Goal: Find specific page/section: Find specific page/section

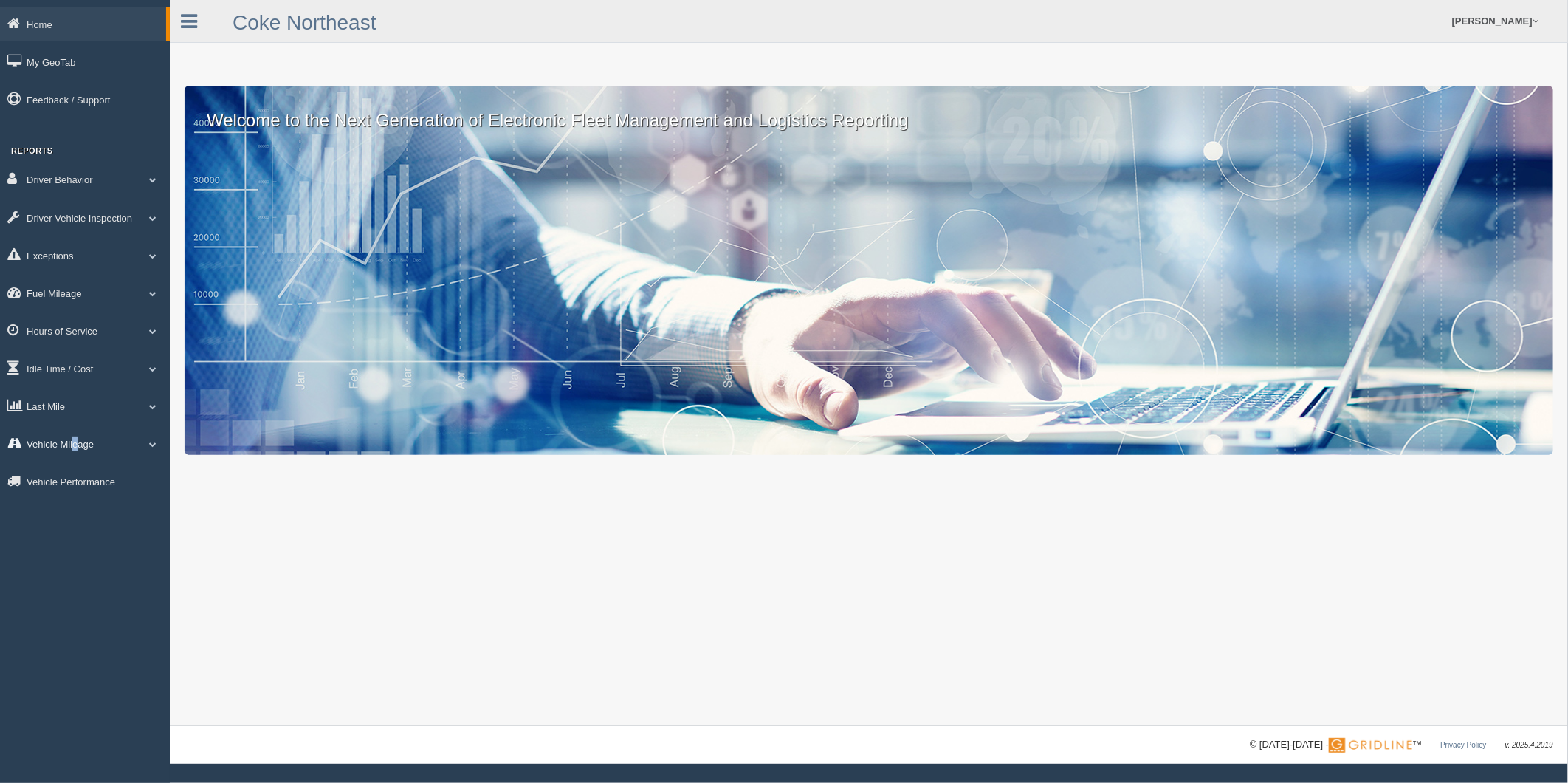
click at [76, 452] on link "Vehicle Mileage" at bounding box center [85, 442] width 170 height 33
drag, startPoint x: 78, startPoint y: 452, endPoint x: 54, endPoint y: 418, distance: 41.6
click at [54, 418] on link "Last Mile" at bounding box center [85, 405] width 170 height 33
click at [78, 443] on link "Planned Vs Actual" at bounding box center [97, 439] width 140 height 27
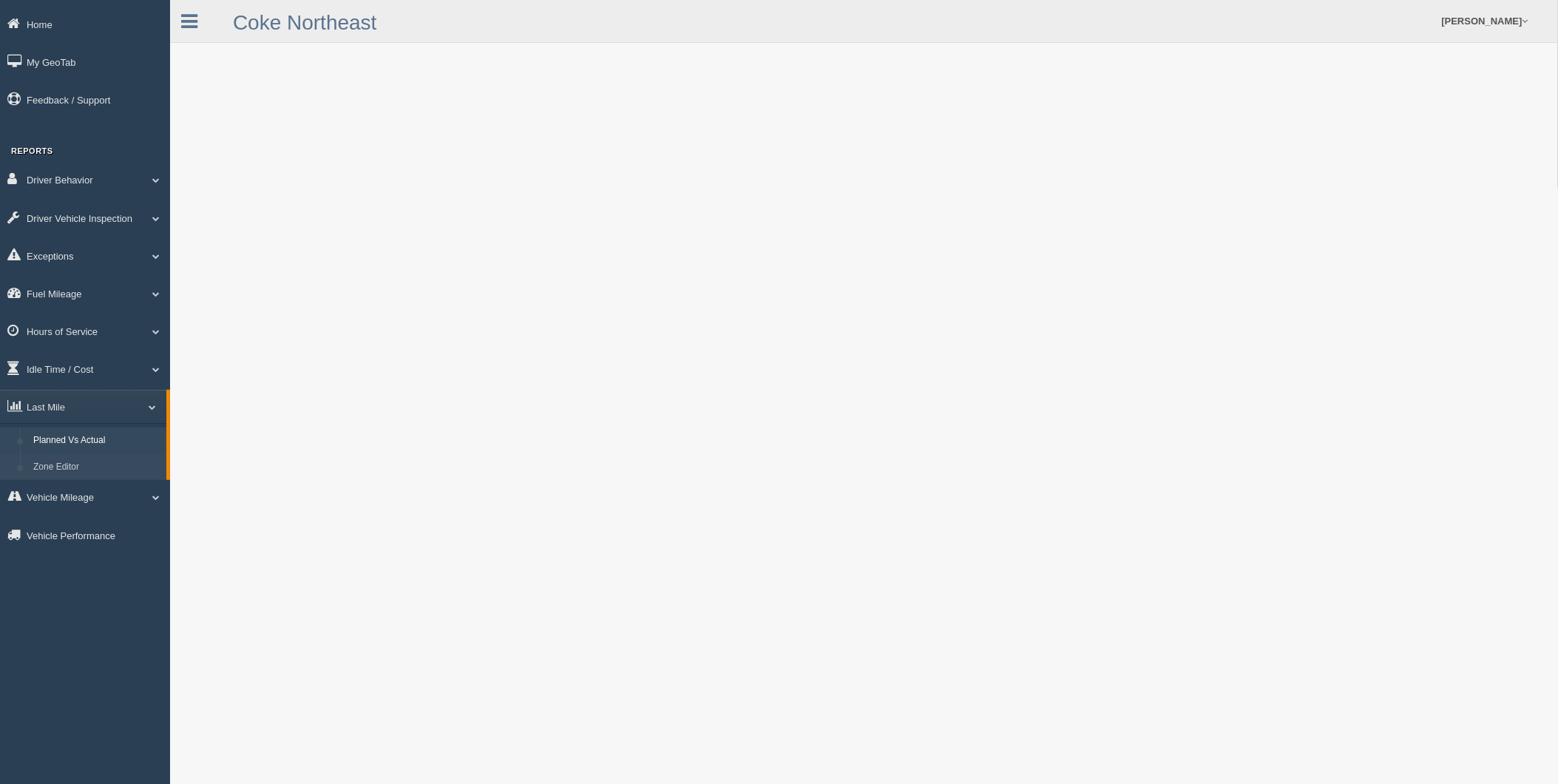
click at [72, 475] on link "Zone Editor" at bounding box center [97, 467] width 140 height 27
